Goal: Information Seeking & Learning: Learn about a topic

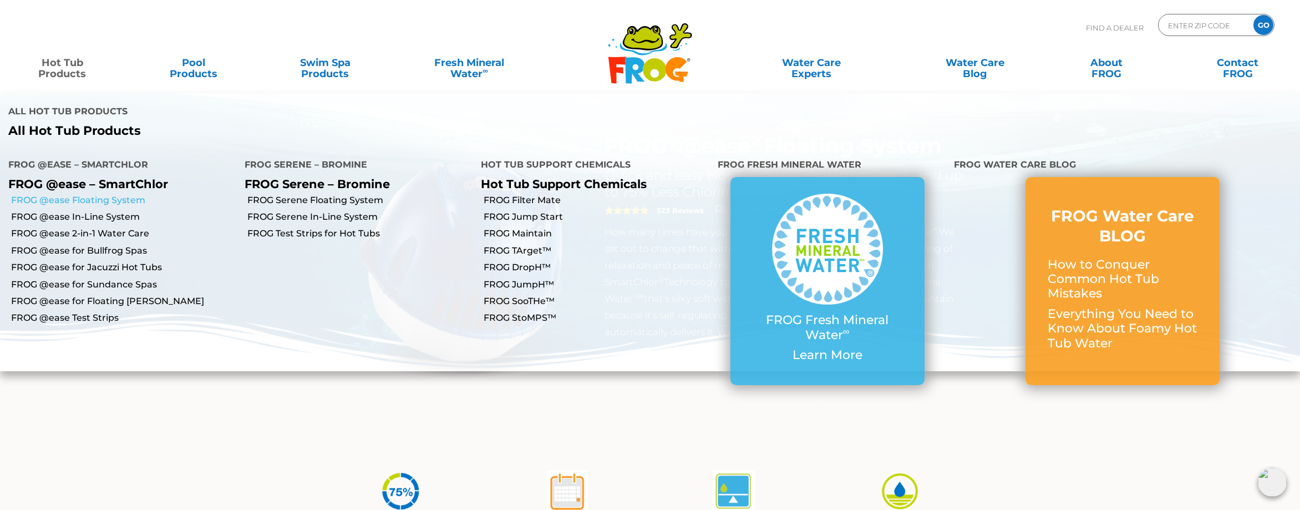
click at [81, 194] on link "FROG @ease Floating System" at bounding box center [123, 200] width 225 height 12
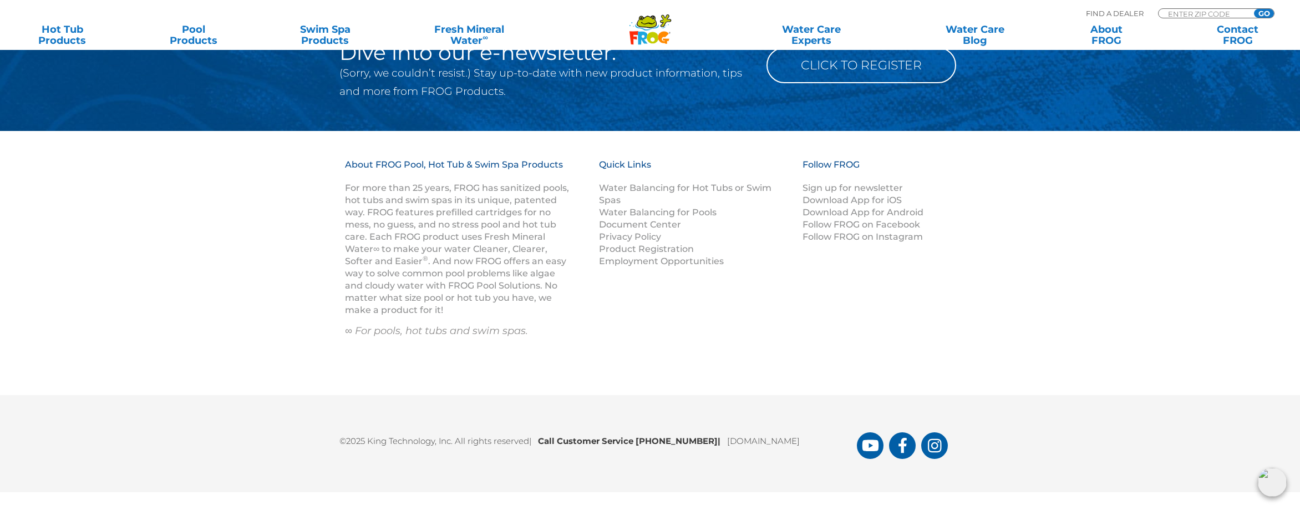
scroll to position [1532, 0]
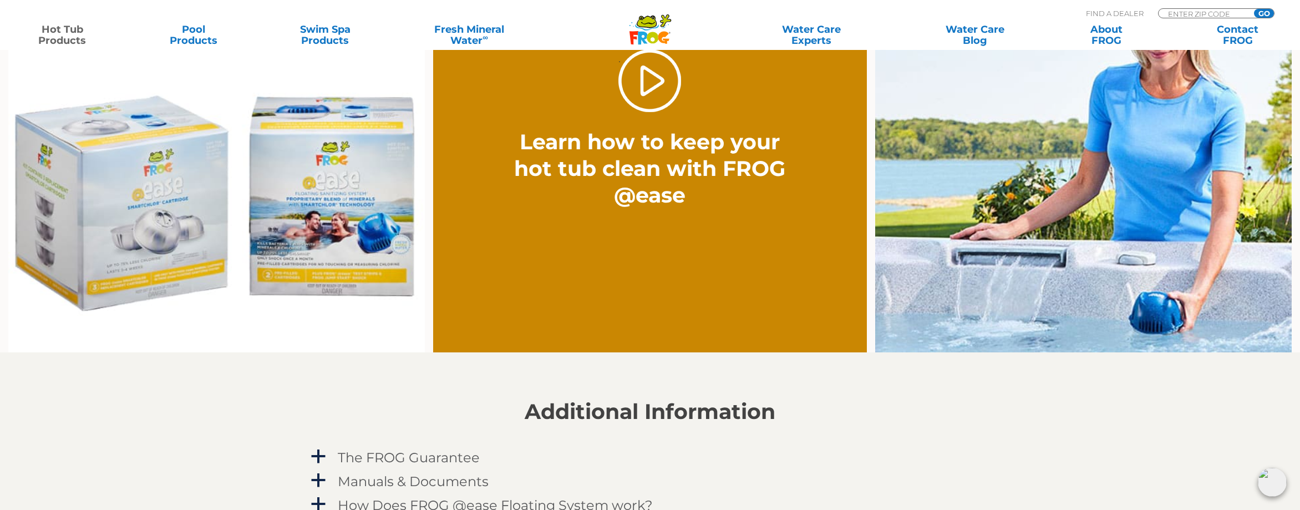
scroll to position [1188, 0]
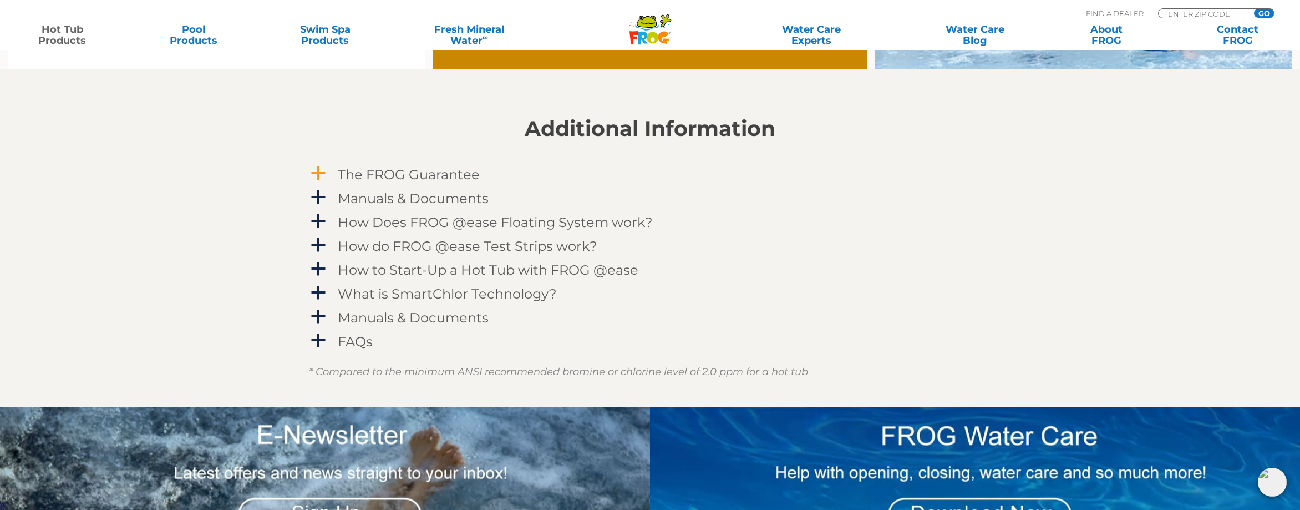
click at [371, 171] on h4 "The FROG Guarantee" at bounding box center [409, 174] width 142 height 15
